Goal: Task Accomplishment & Management: Use online tool/utility

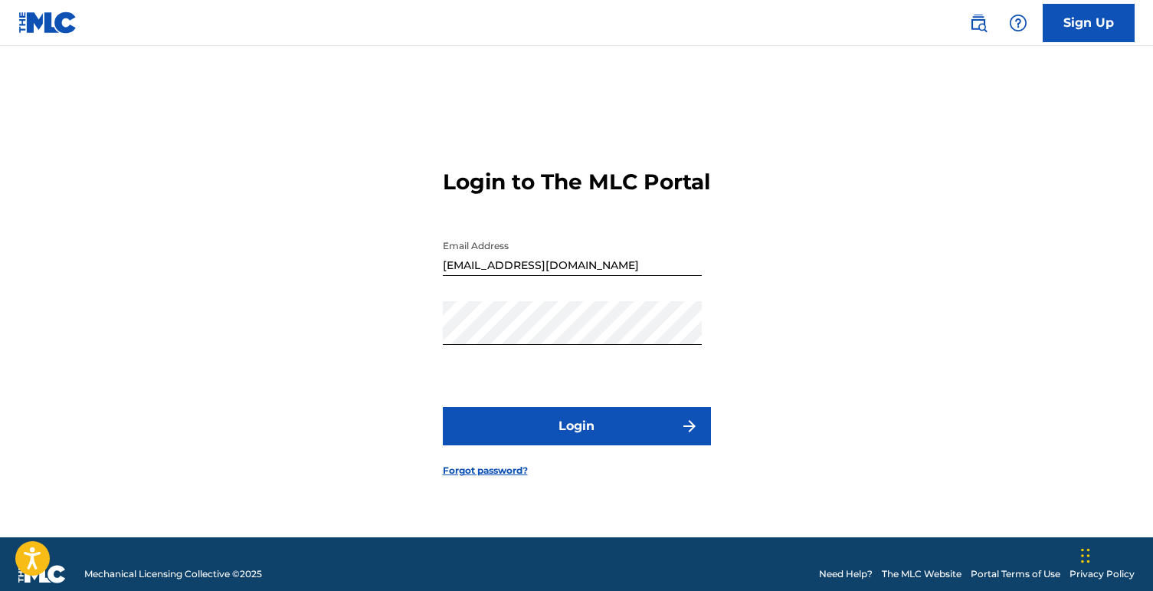
click at [590, 441] on button "Login" at bounding box center [577, 426] width 268 height 38
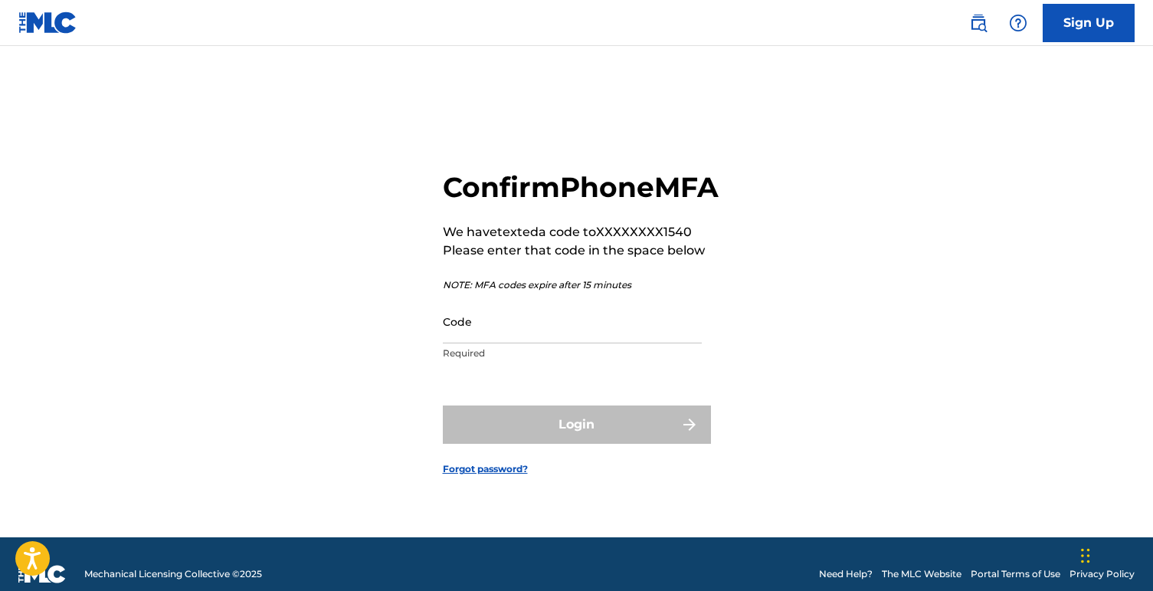
click at [559, 335] on input "Code" at bounding box center [572, 322] width 259 height 44
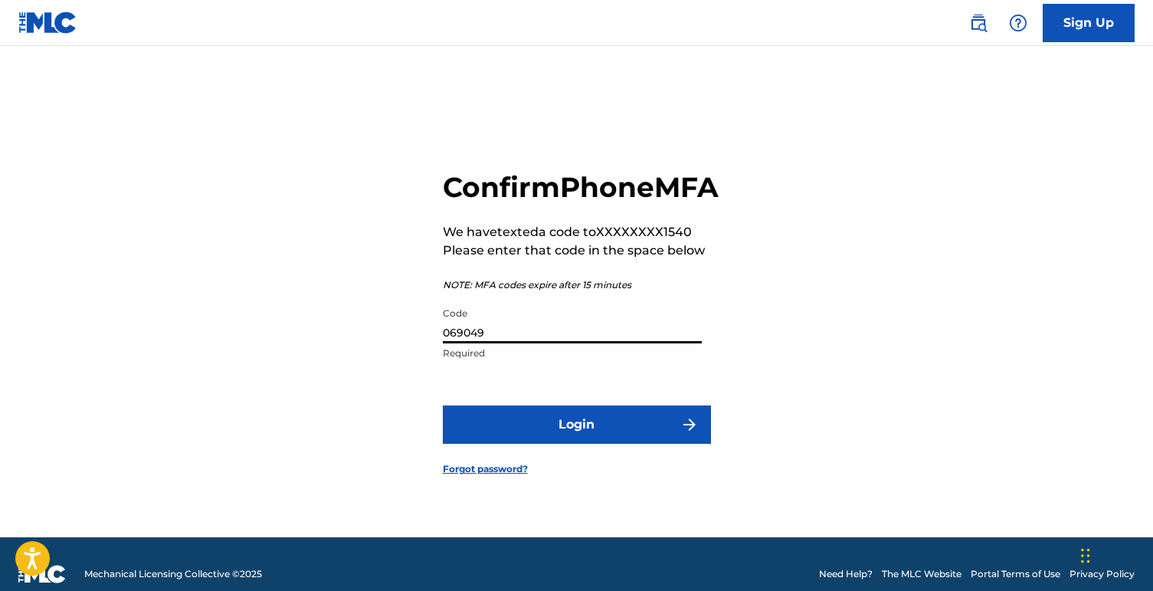
type input "069049"
click at [635, 435] on button "Login" at bounding box center [577, 424] width 268 height 38
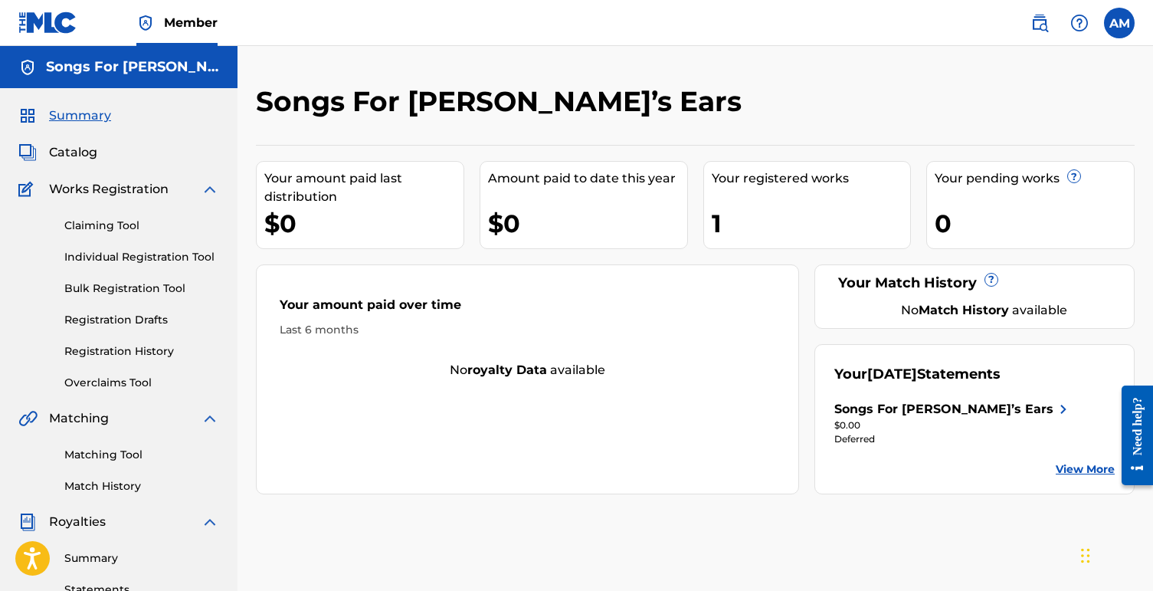
click at [129, 224] on link "Claiming Tool" at bounding box center [141, 226] width 155 height 16
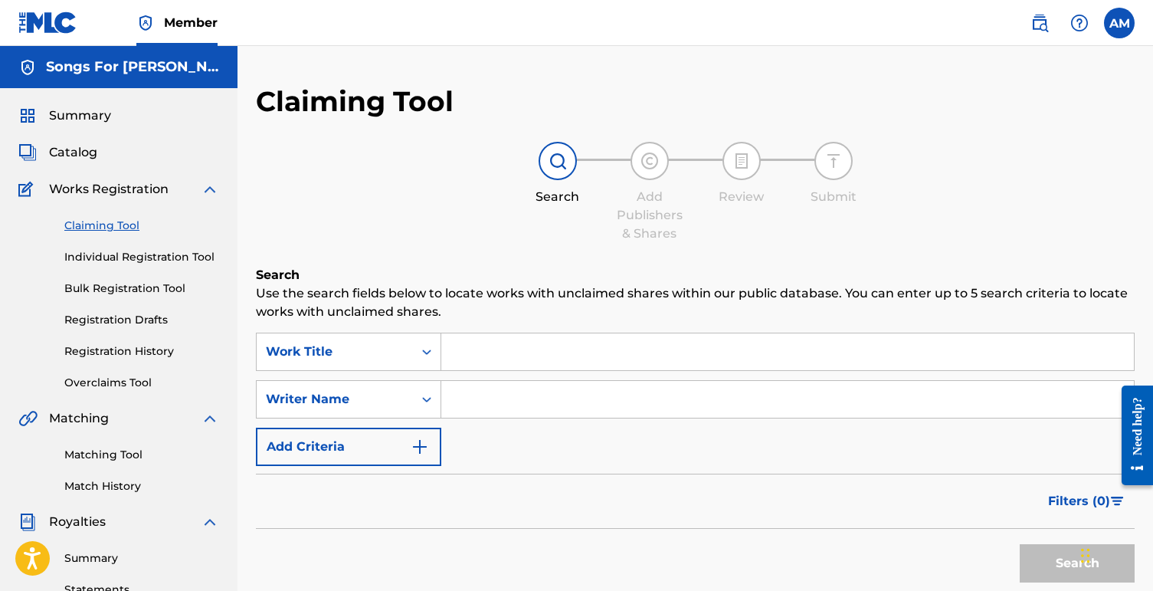
click at [496, 346] on input "Search Form" at bounding box center [787, 351] width 692 height 37
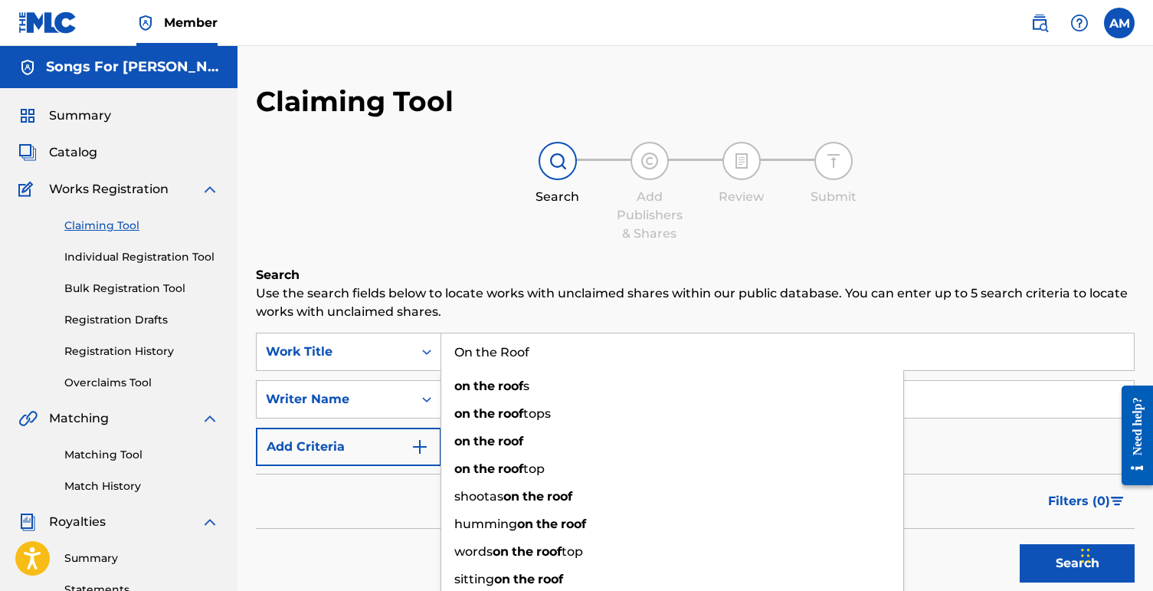
type input "On the Roof"
click at [1020, 544] on button "Search" at bounding box center [1077, 563] width 115 height 38
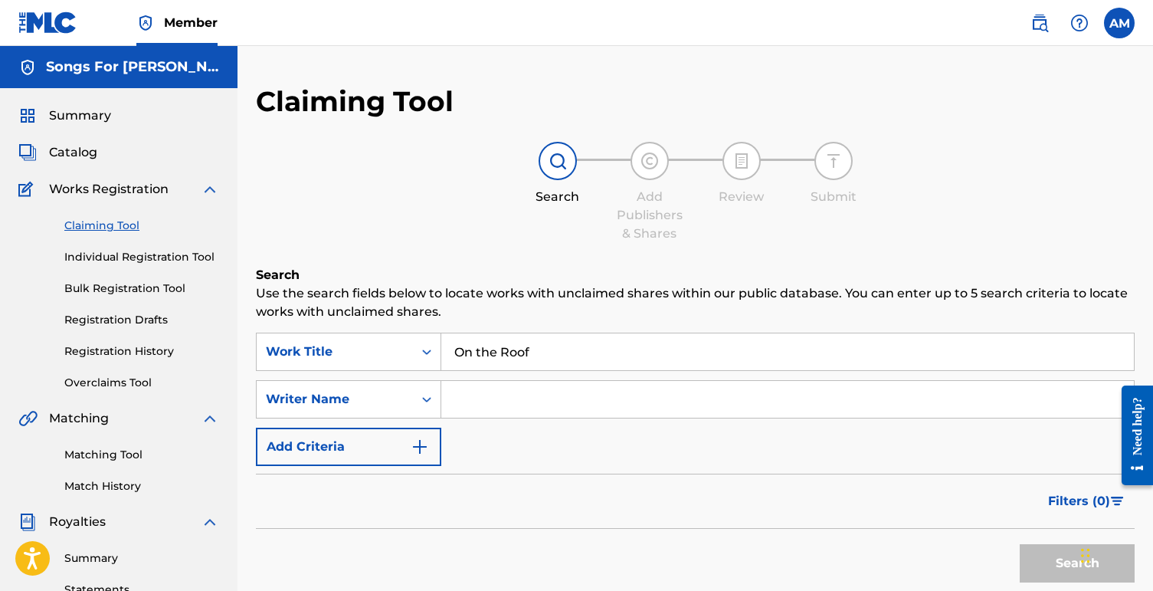
click at [516, 399] on input "Search Form" at bounding box center [787, 399] width 692 height 37
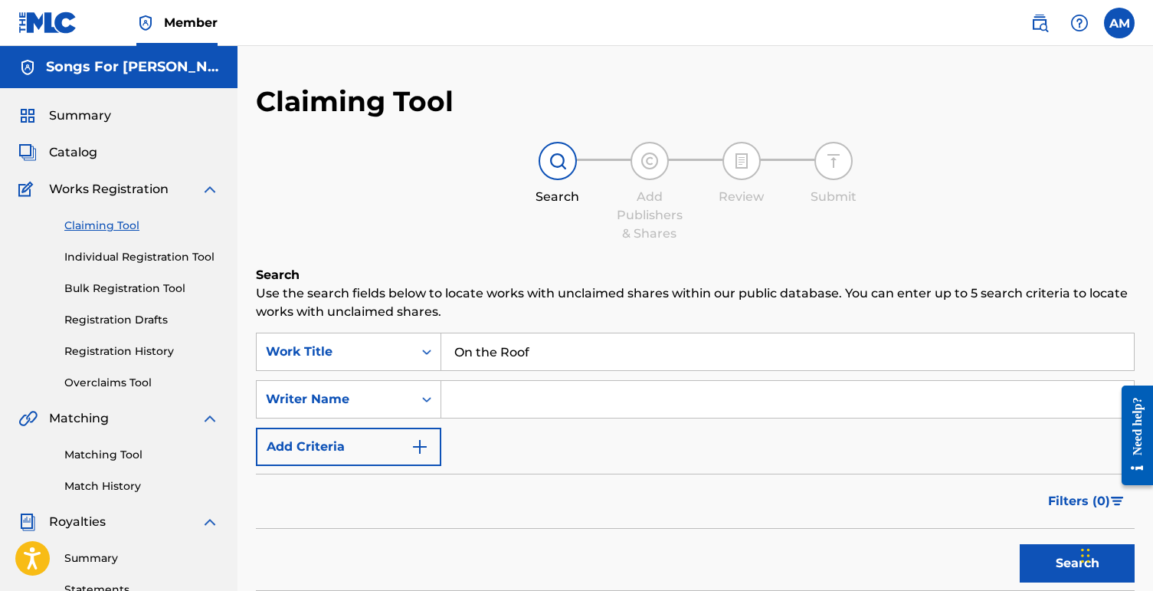
type input "[PERSON_NAME]"
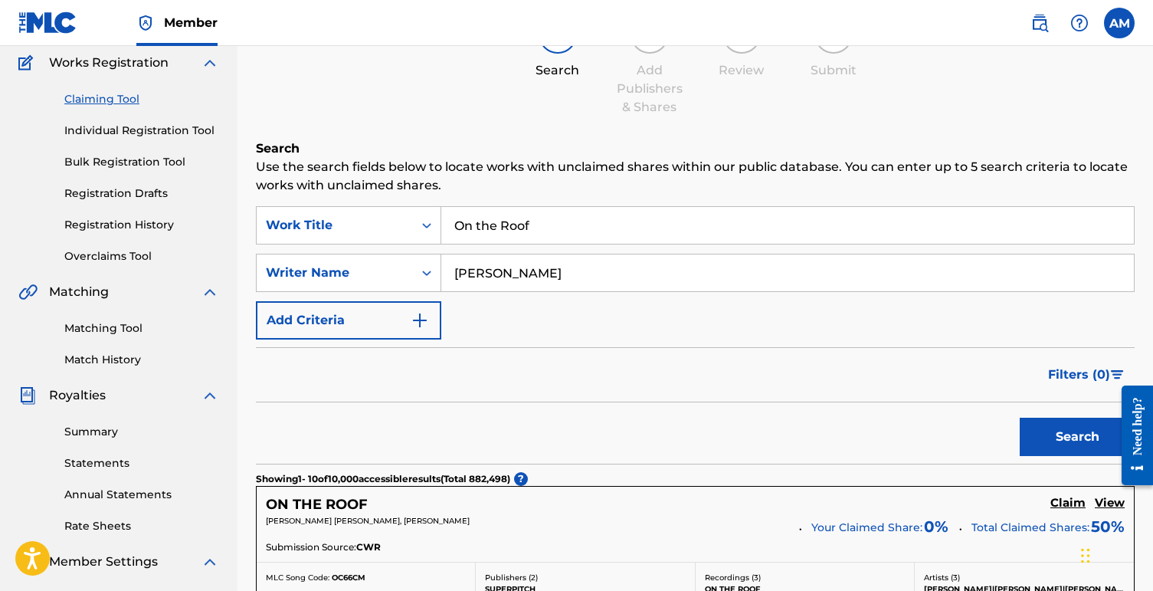
scroll to position [141, 0]
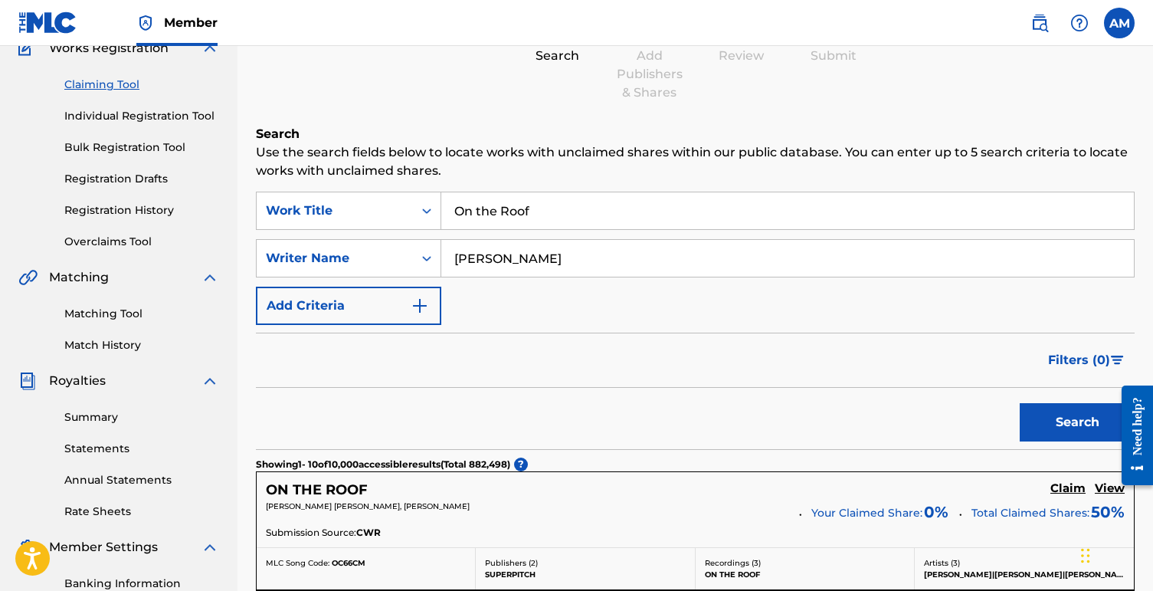
click at [1068, 412] on button "Search" at bounding box center [1077, 422] width 115 height 38
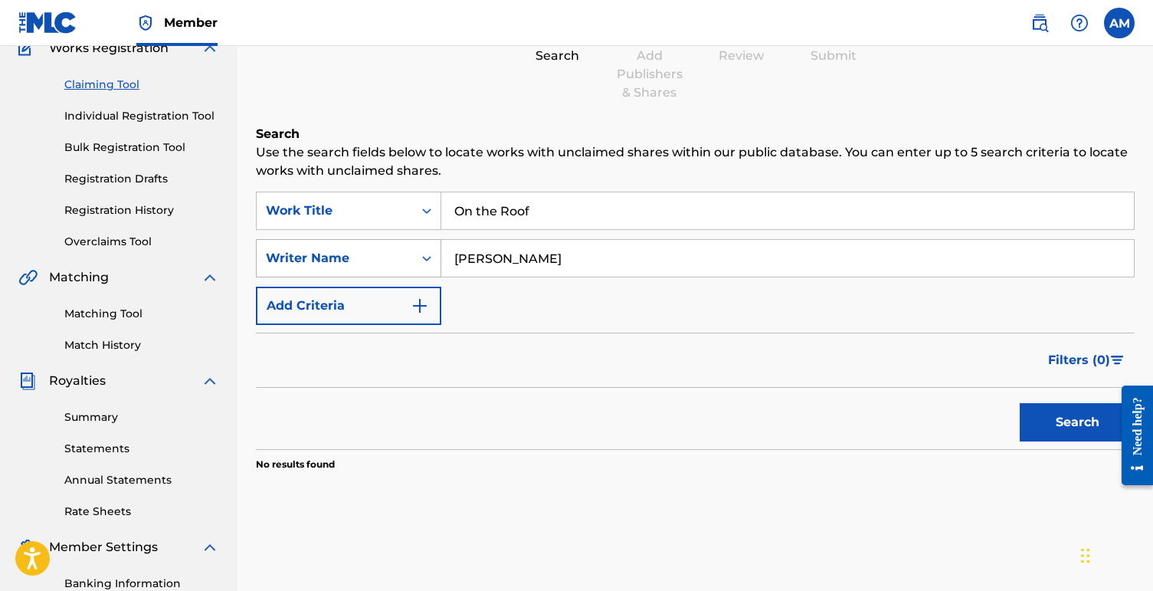
drag, startPoint x: 566, startPoint y: 261, endPoint x: 427, endPoint y: 255, distance: 138.8
click at [427, 255] on div "SearchWithCriteria29e0b200-42b6-4c67-a723-ab23bc636b2c Writer Name [PERSON_NAME]" at bounding box center [695, 258] width 879 height 38
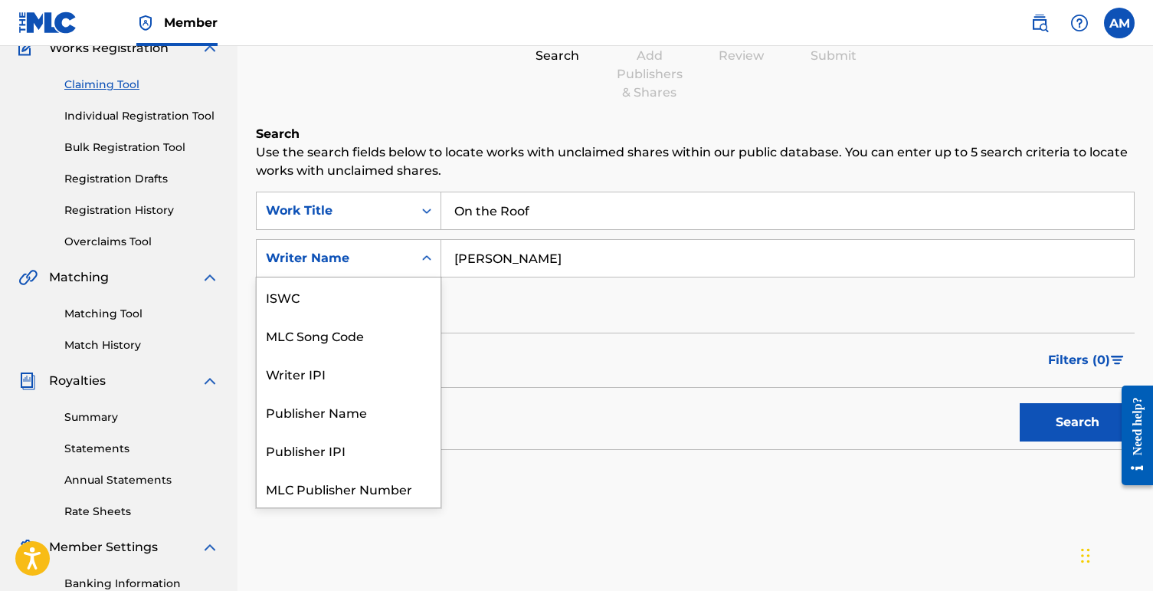
click at [427, 255] on icon "Search Form" at bounding box center [426, 257] width 15 height 15
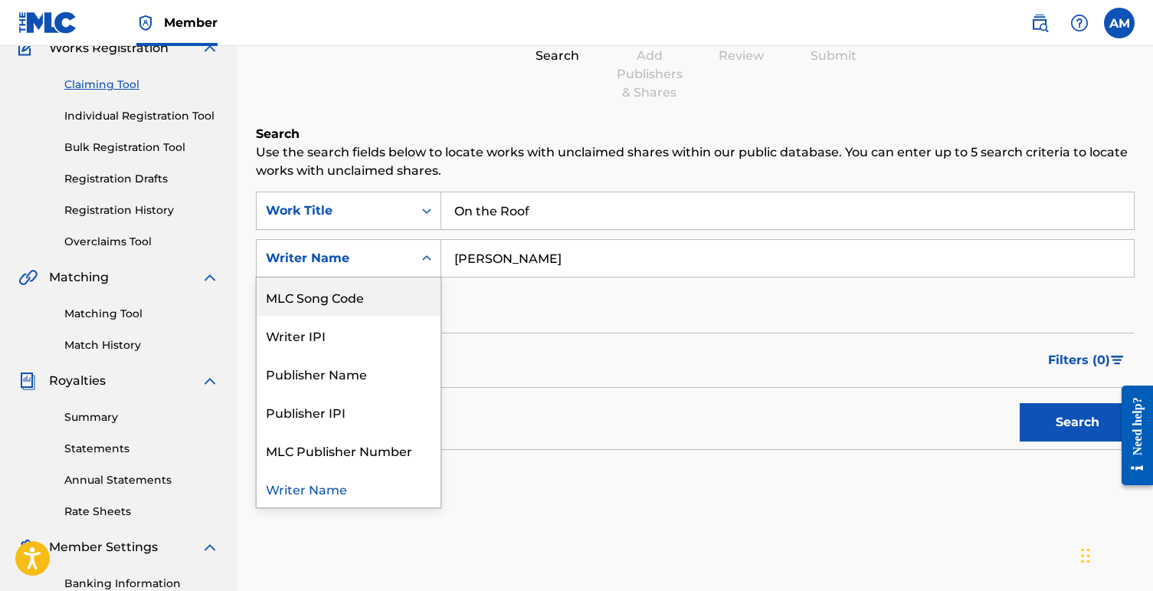
scroll to position [0, 0]
click at [369, 302] on div "ISWC" at bounding box center [349, 296] width 184 height 38
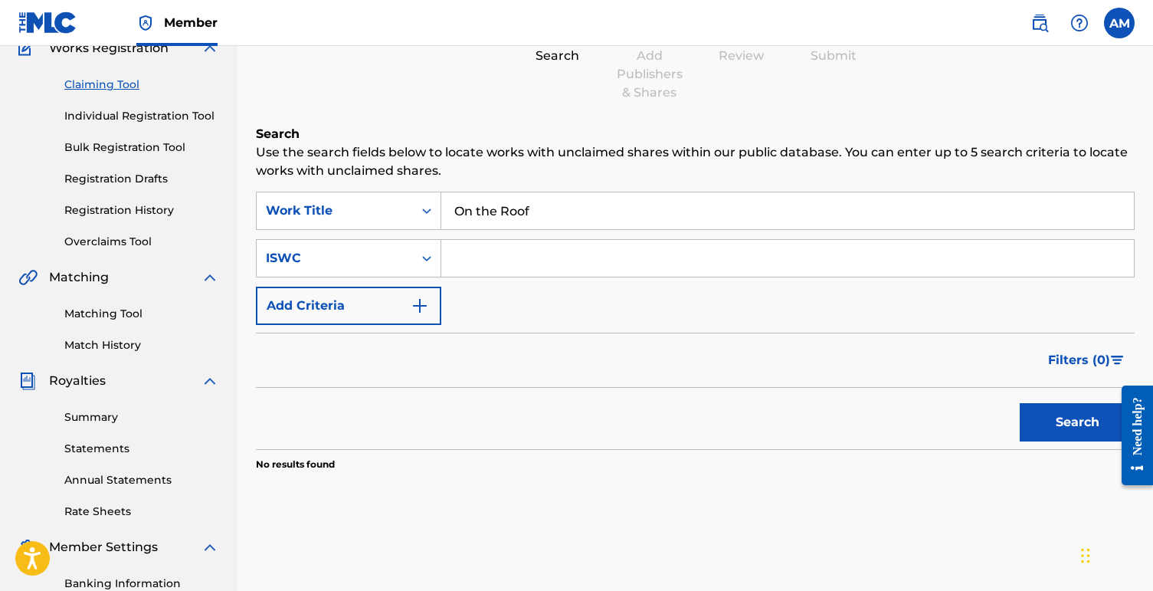
click at [527, 248] on input "Search Form" at bounding box center [787, 258] width 692 height 37
paste input "T-333.111.576-1"
type input "T-333.111.576-1"
click at [1046, 415] on button "Search" at bounding box center [1077, 422] width 115 height 38
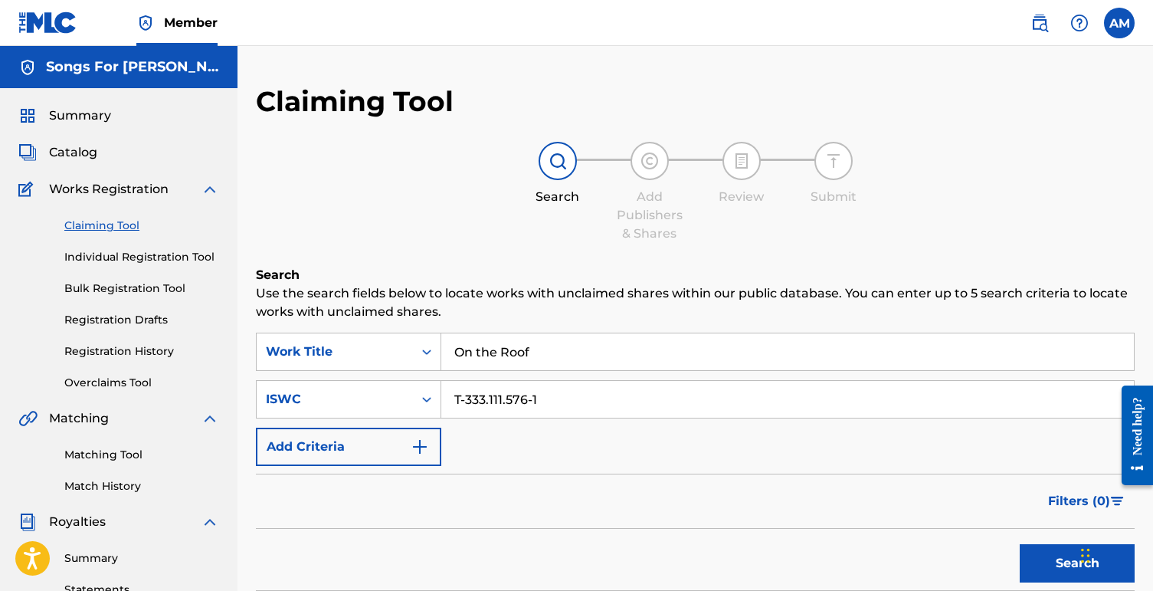
click at [139, 259] on link "Individual Registration Tool" at bounding box center [141, 257] width 155 height 16
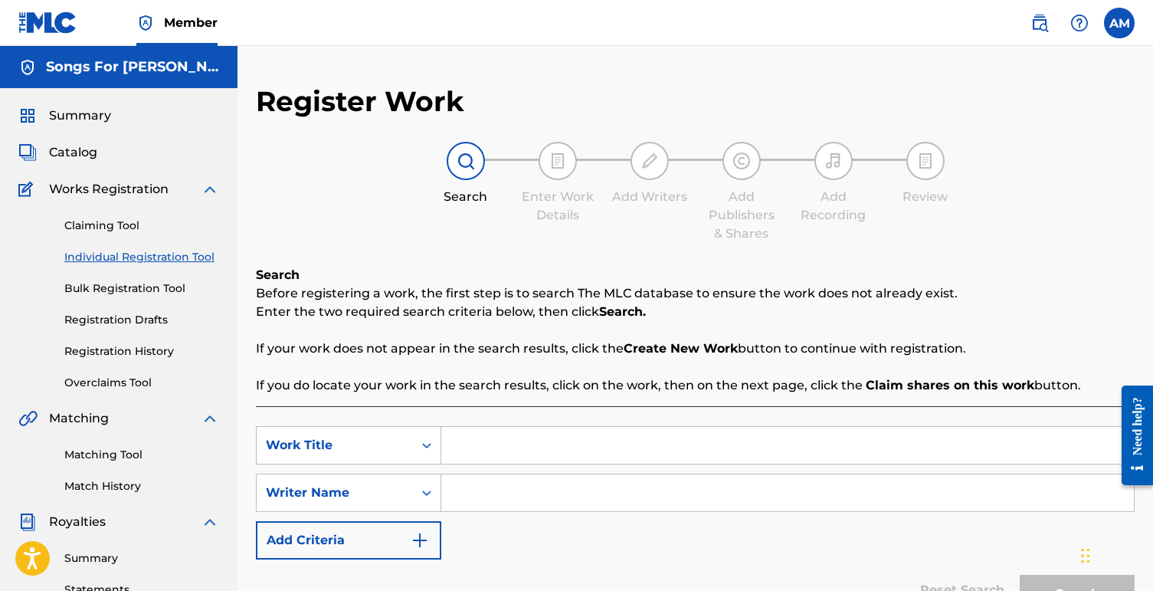
scroll to position [57, 0]
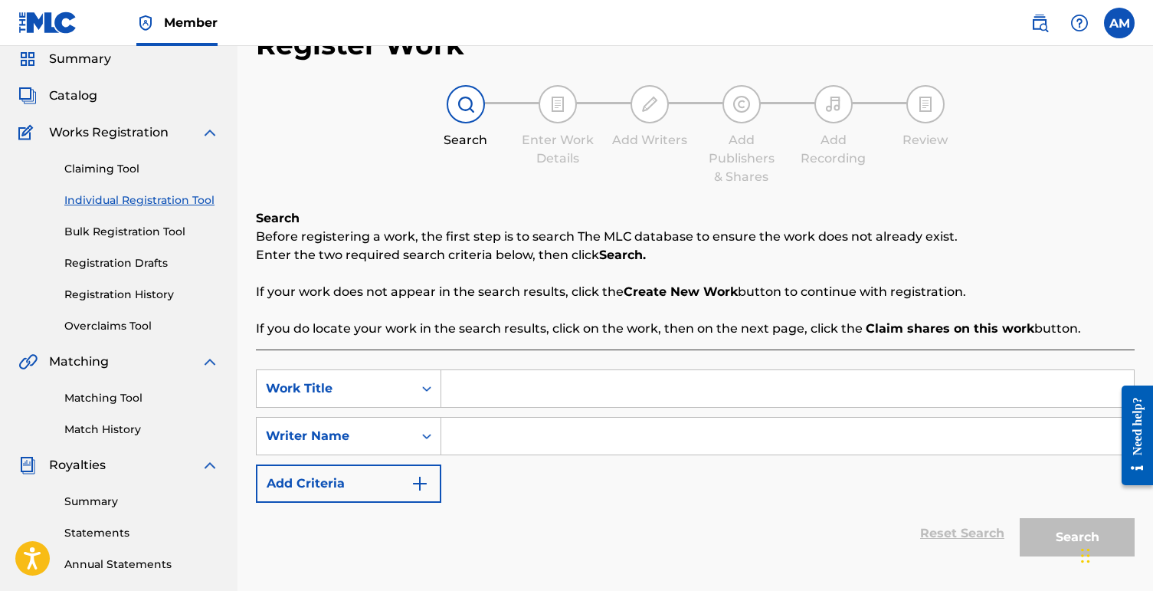
click at [489, 394] on input "Search Form" at bounding box center [787, 388] width 692 height 37
type input "On the Roof"
click at [529, 430] on input "Search Form" at bounding box center [787, 435] width 692 height 37
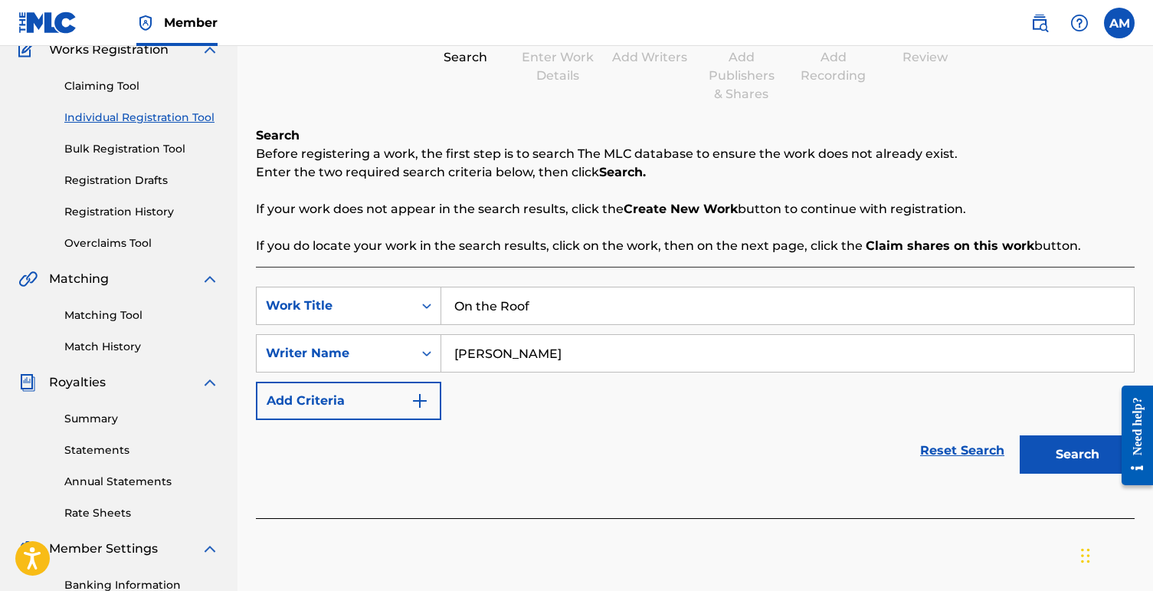
scroll to position [155, 0]
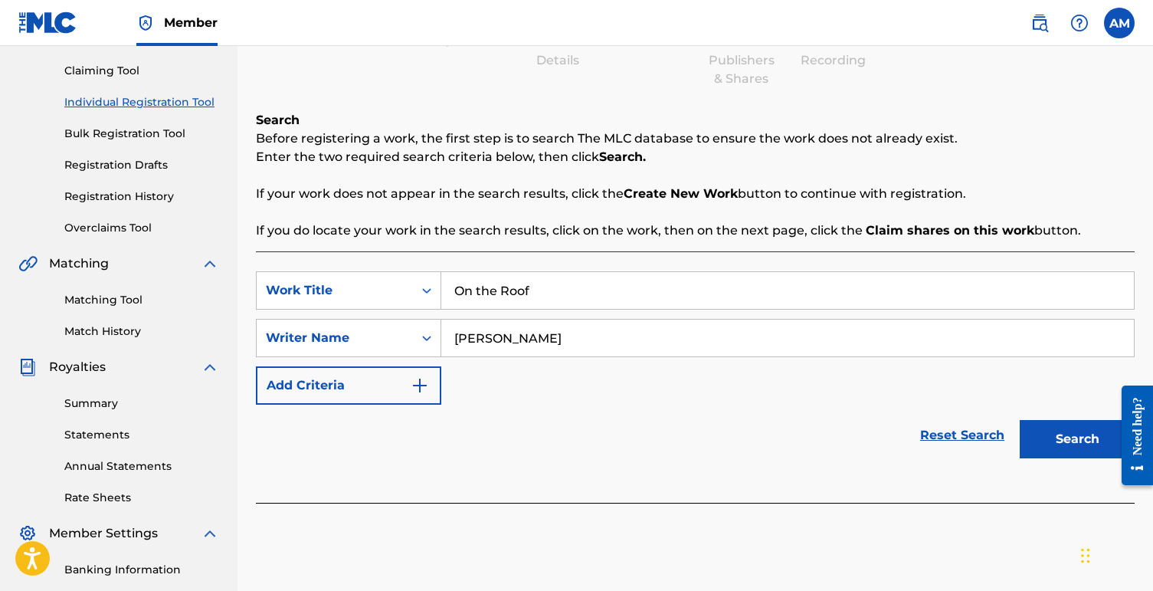
type input "[PERSON_NAME]"
click at [1085, 438] on button "Search" at bounding box center [1077, 439] width 115 height 38
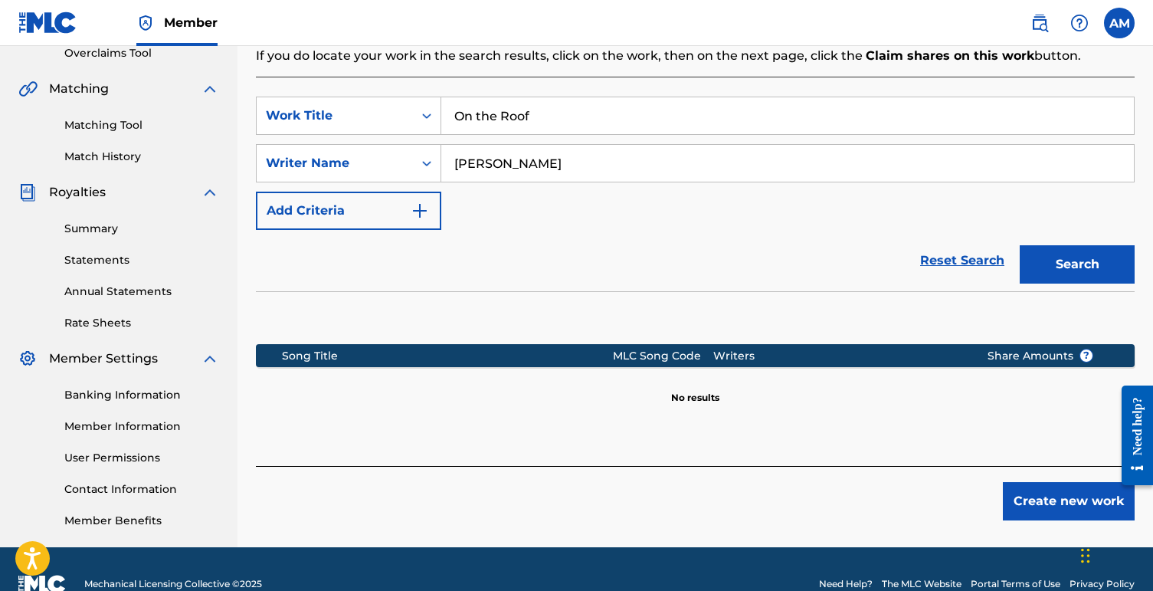
scroll to position [359, 0]
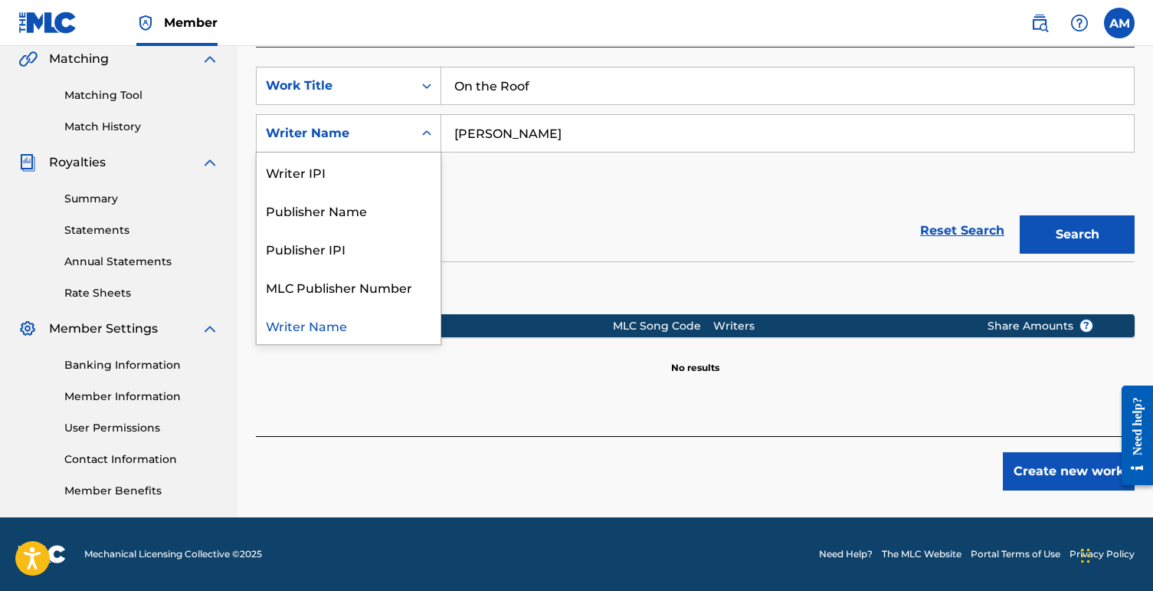
click at [382, 130] on div "Writer Name" at bounding box center [335, 133] width 138 height 18
click at [387, 296] on div "MLC Publisher Number" at bounding box center [349, 286] width 184 height 38
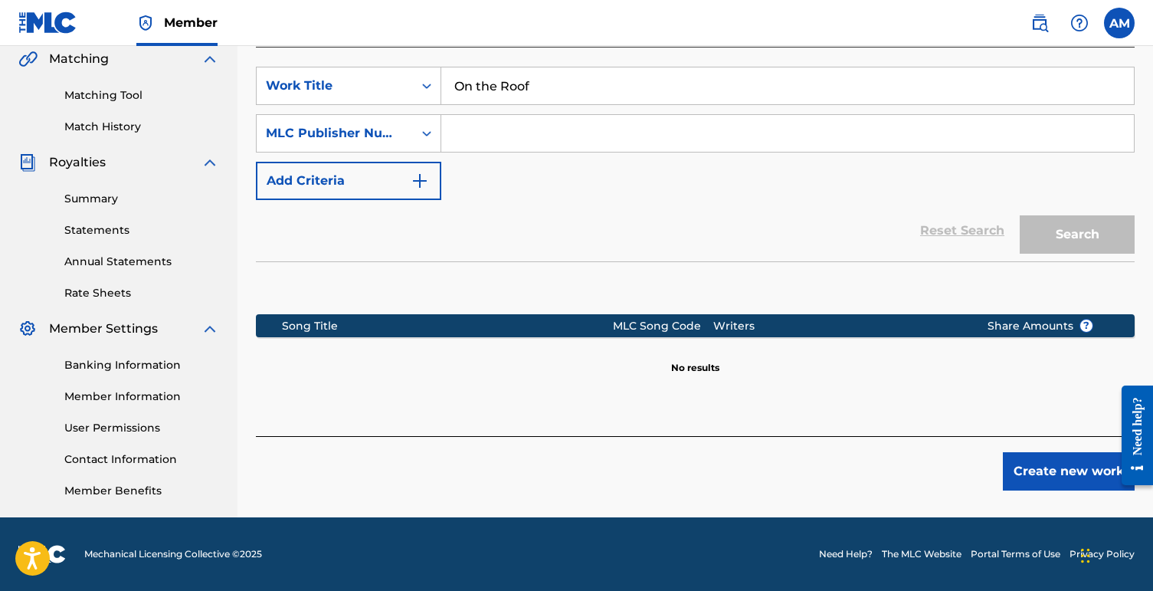
click at [492, 148] on input "Search Form" at bounding box center [787, 133] width 692 height 37
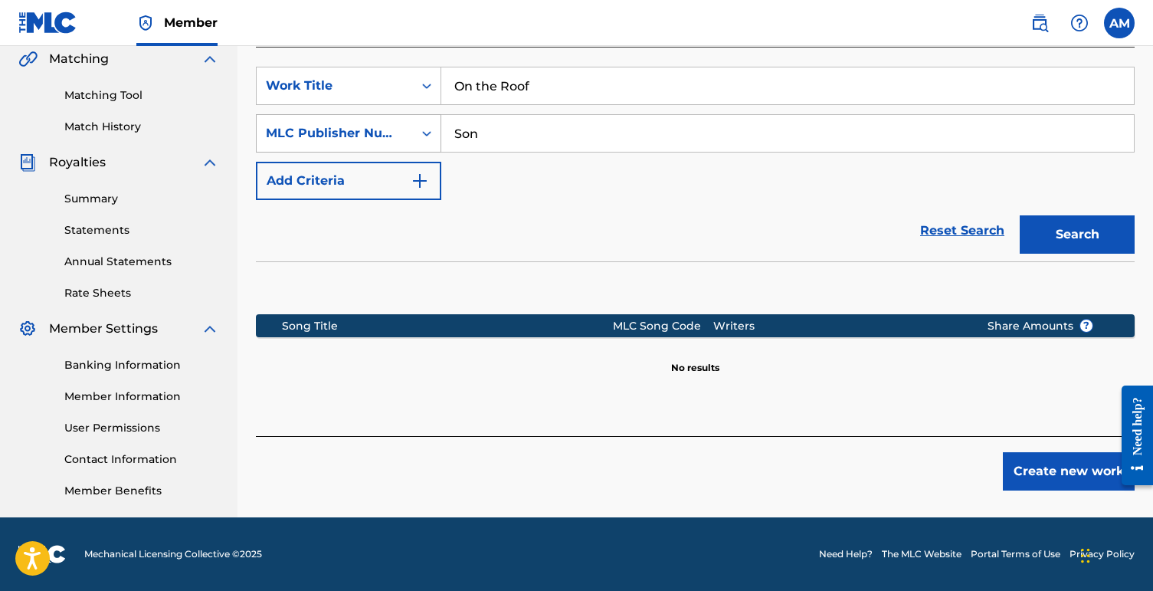
type input "Son"
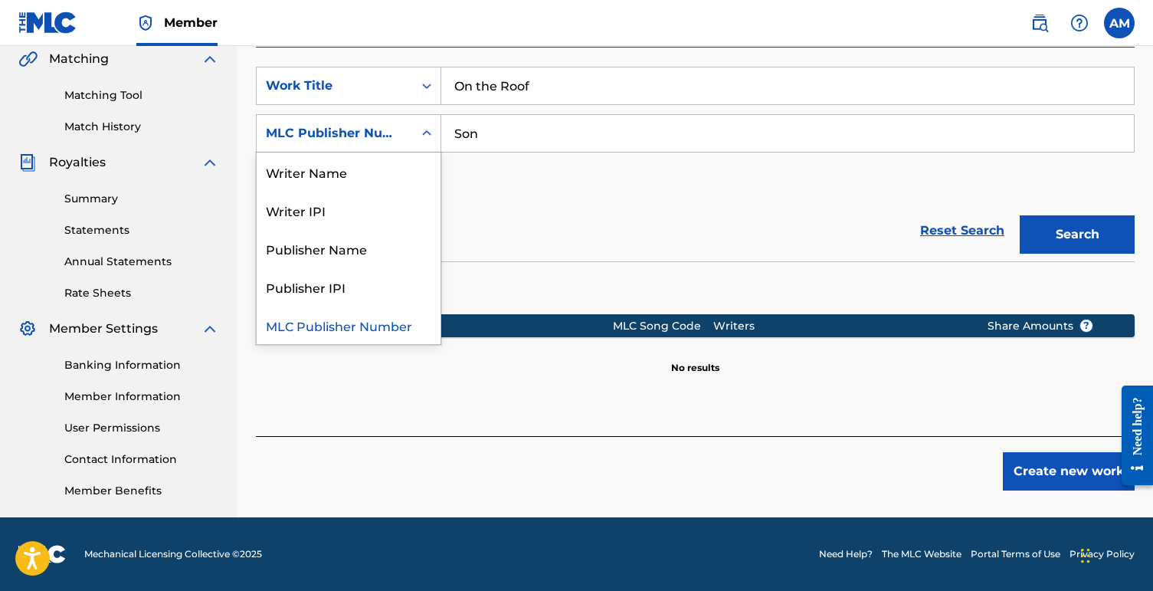
click at [416, 138] on div "Search Form" at bounding box center [427, 133] width 28 height 28
click at [387, 178] on div "Writer Name" at bounding box center [349, 171] width 184 height 38
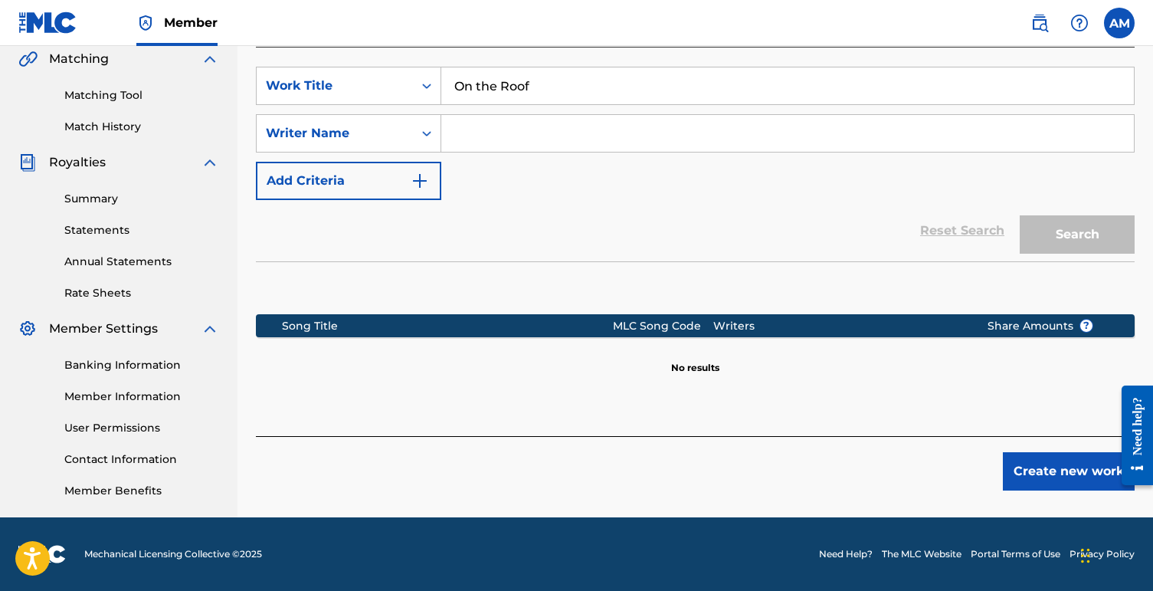
click at [483, 135] on input "Search Form" at bounding box center [787, 133] width 692 height 37
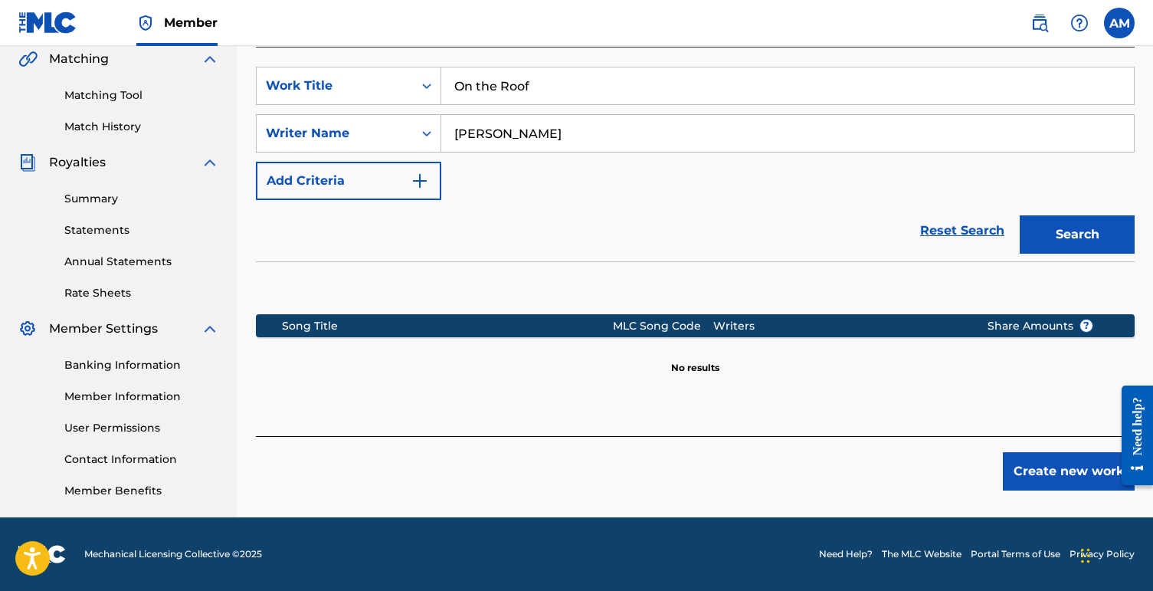
type input "[PERSON_NAME]"
click at [1046, 229] on button "Search" at bounding box center [1077, 234] width 115 height 38
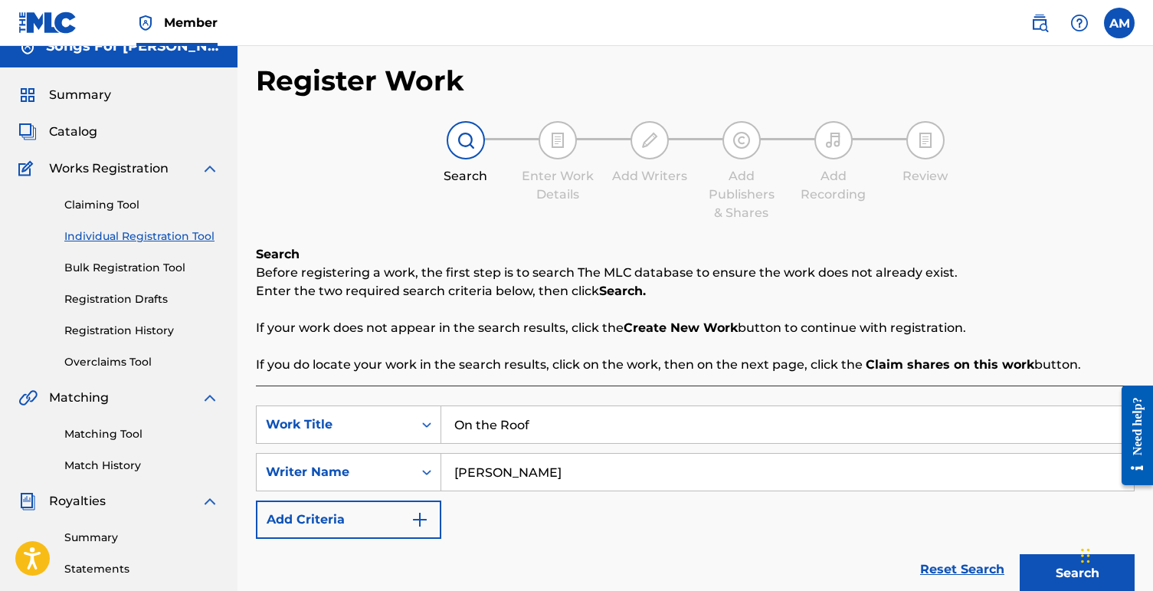
scroll to position [16, 0]
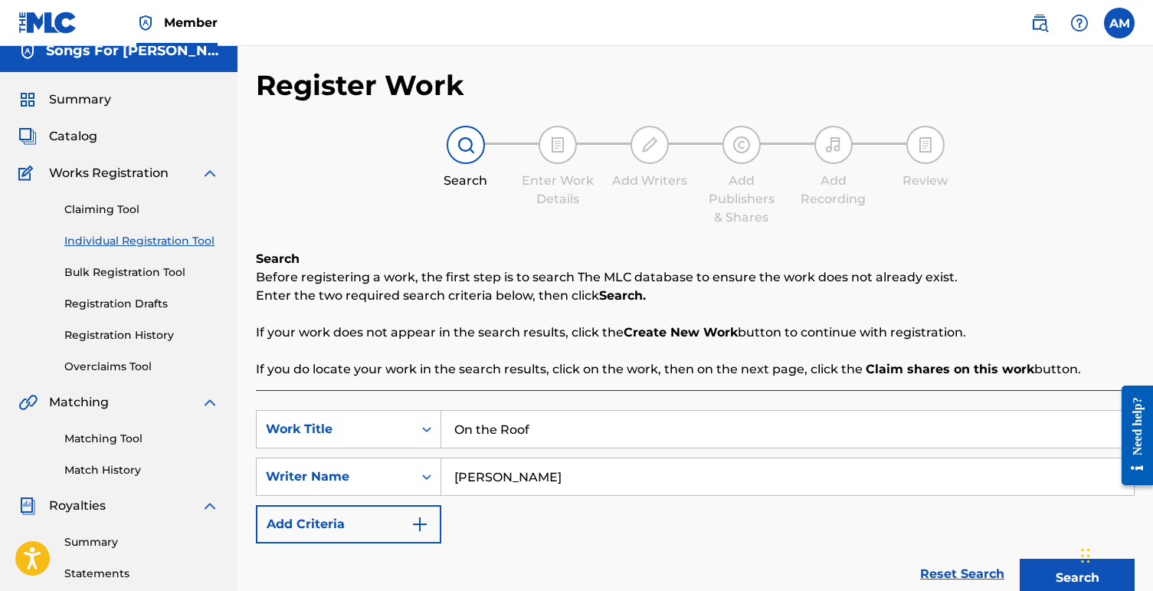
click at [131, 214] on link "Claiming Tool" at bounding box center [141, 209] width 155 height 16
